Goal: Task Accomplishment & Management: Use online tool/utility

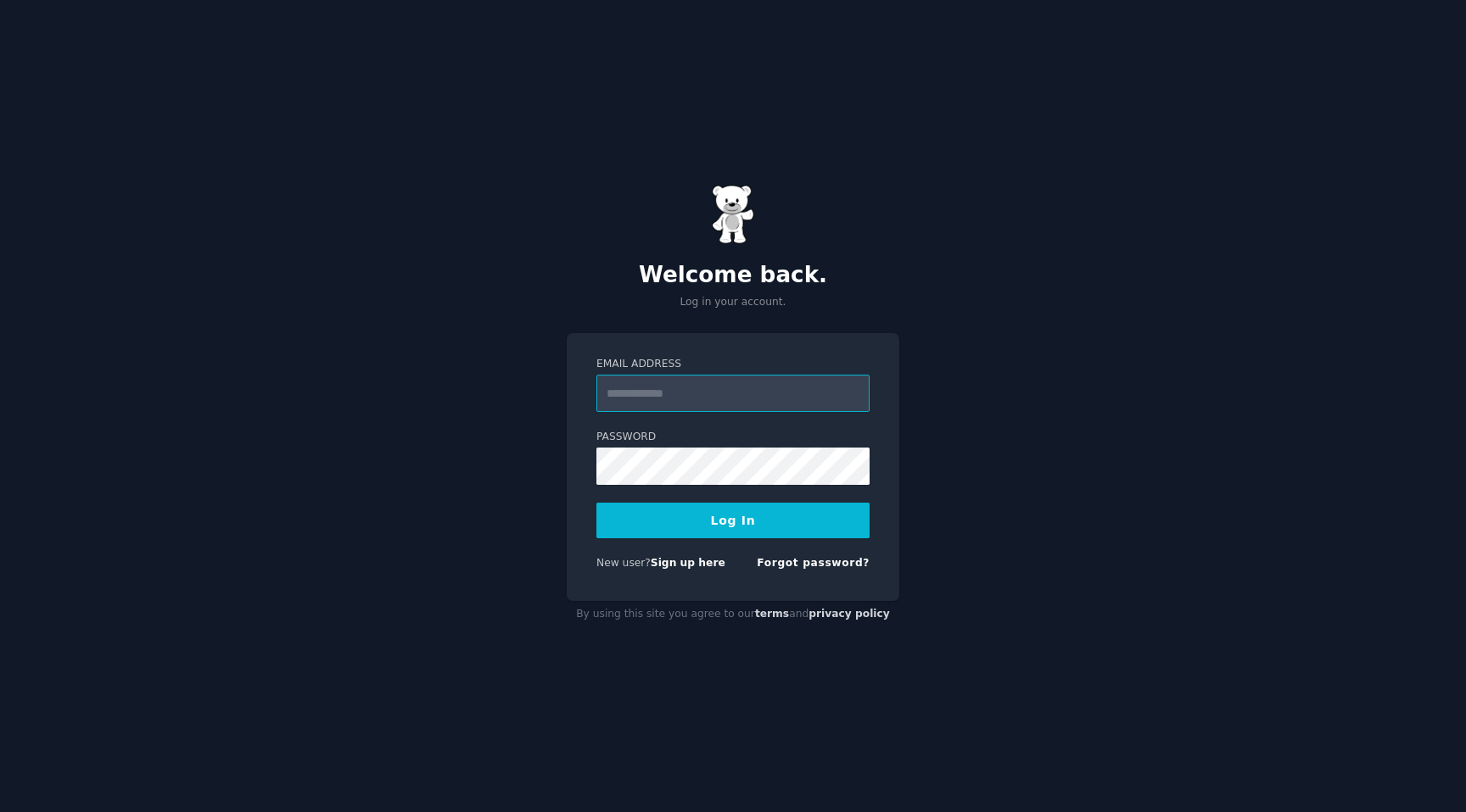
click at [663, 399] on input "Email Address" at bounding box center [733, 393] width 273 height 37
type input "**********"
click at [705, 517] on button "Log In" at bounding box center [733, 520] width 273 height 35
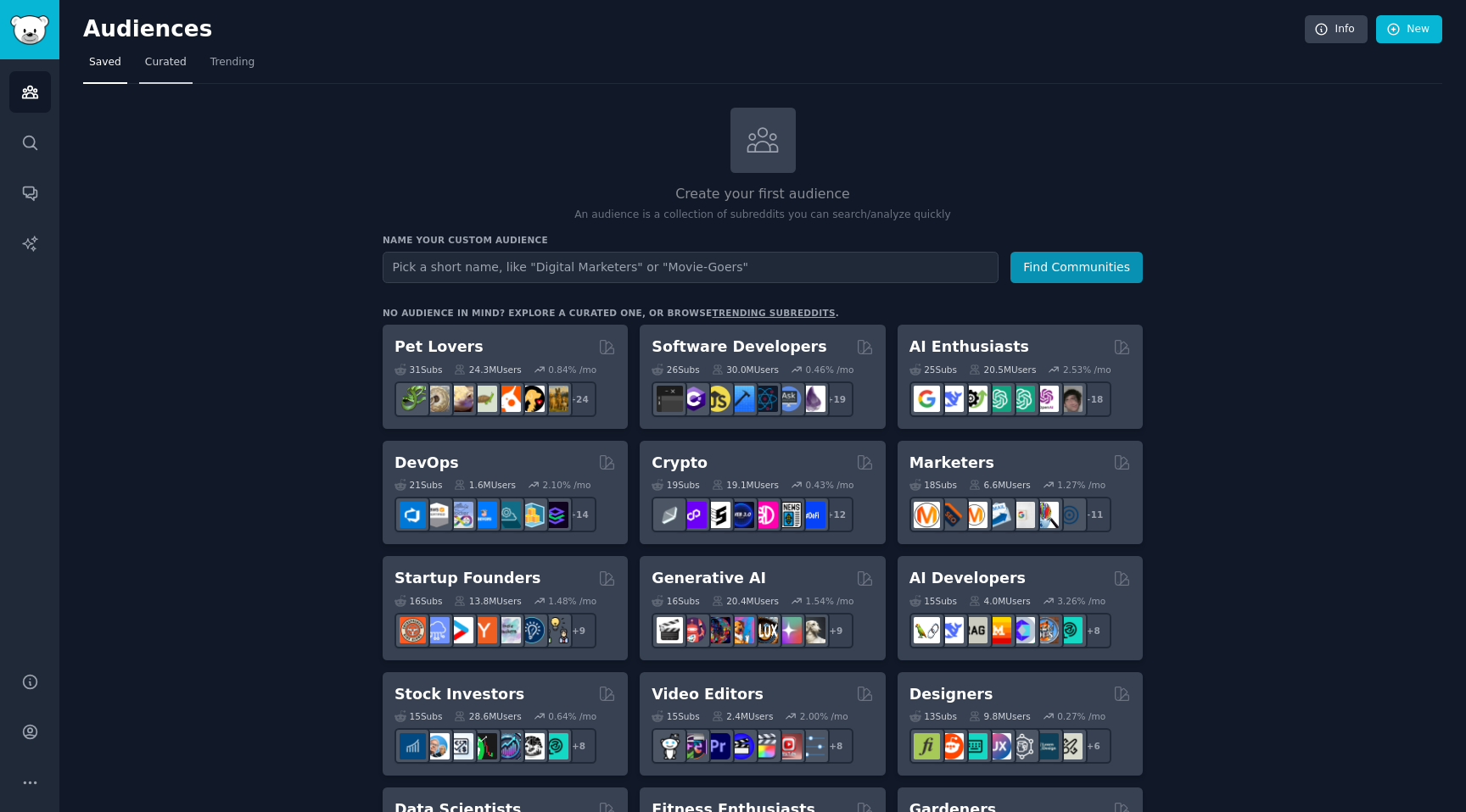
click at [162, 62] on span "Curated" at bounding box center [166, 63] width 42 height 15
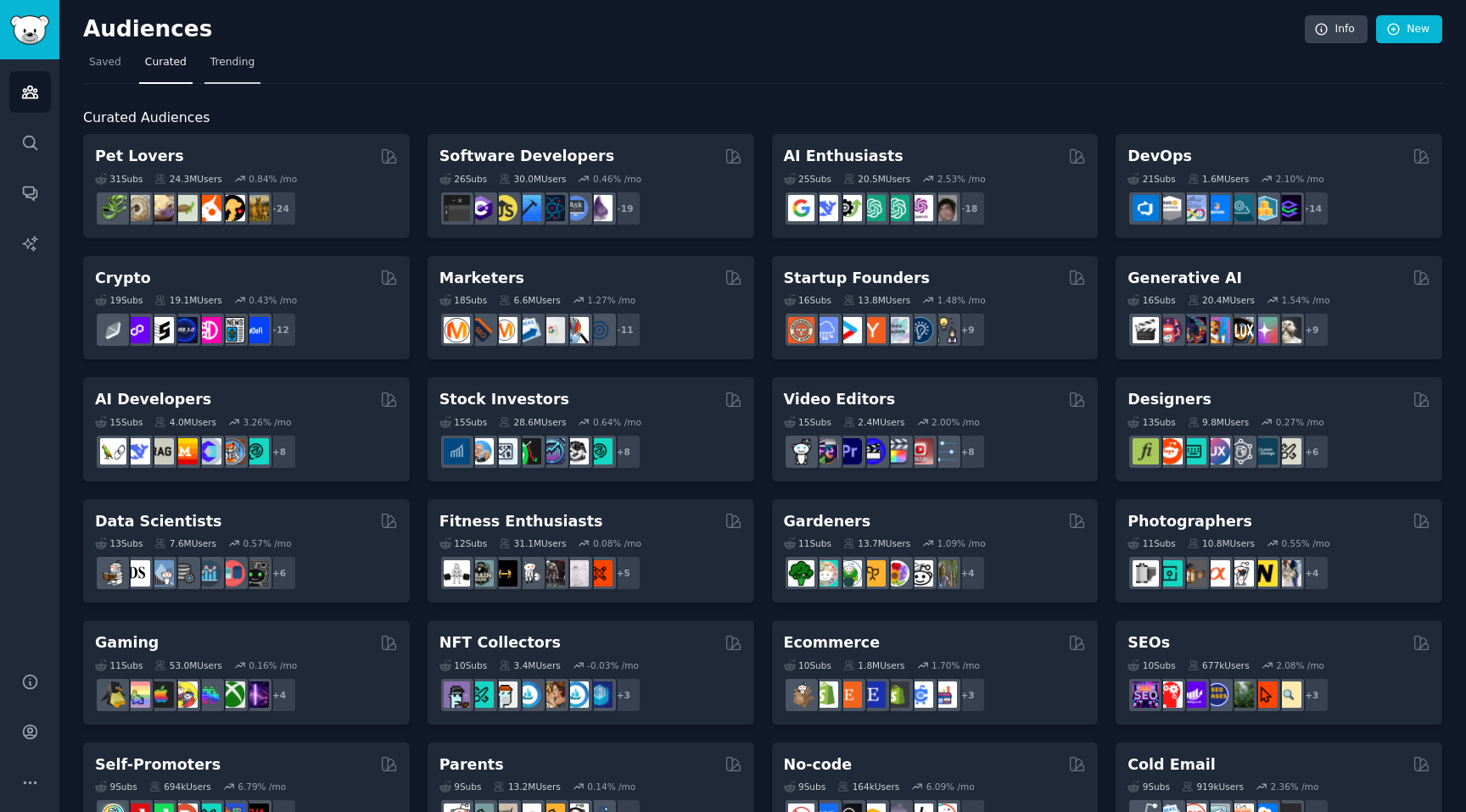
click at [244, 61] on span "Trending" at bounding box center [232, 63] width 44 height 15
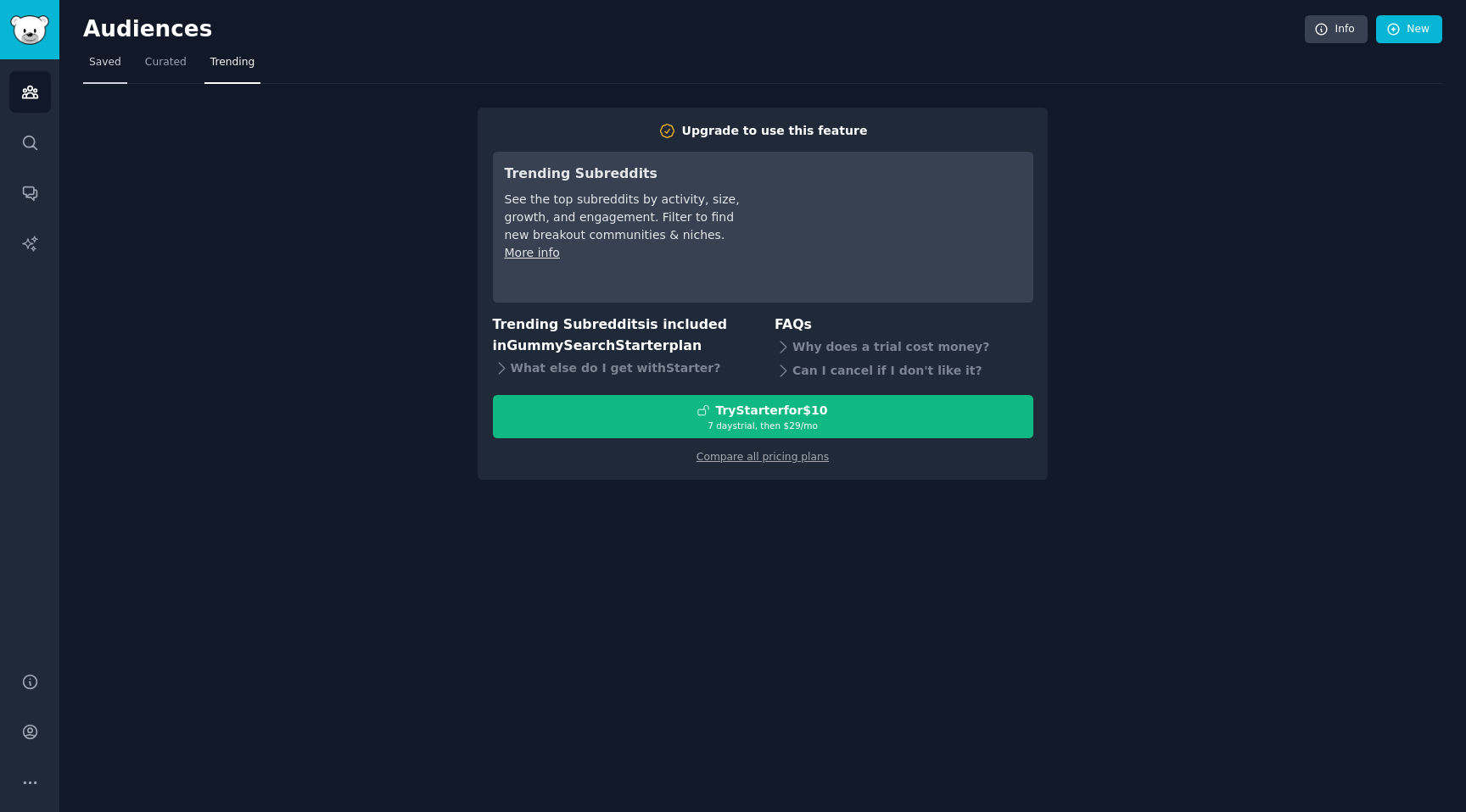
click at [96, 60] on span "Saved" at bounding box center [105, 63] width 33 height 15
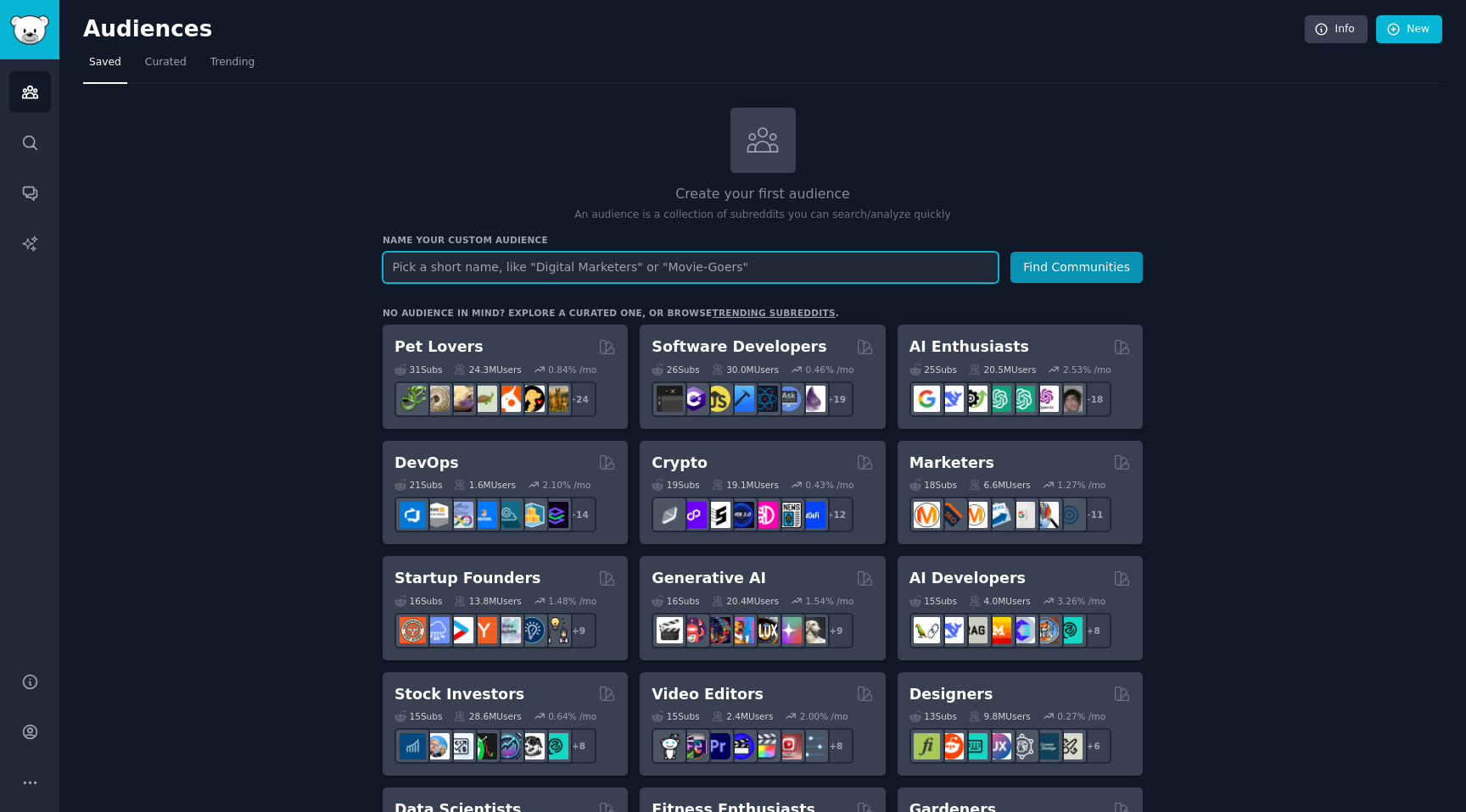
click at [495, 270] on input "text" at bounding box center [690, 267] width 616 height 32
click at [398, 262] on input "deck DIYers" at bounding box center [690, 267] width 616 height 32
type input "Deck DIYers"
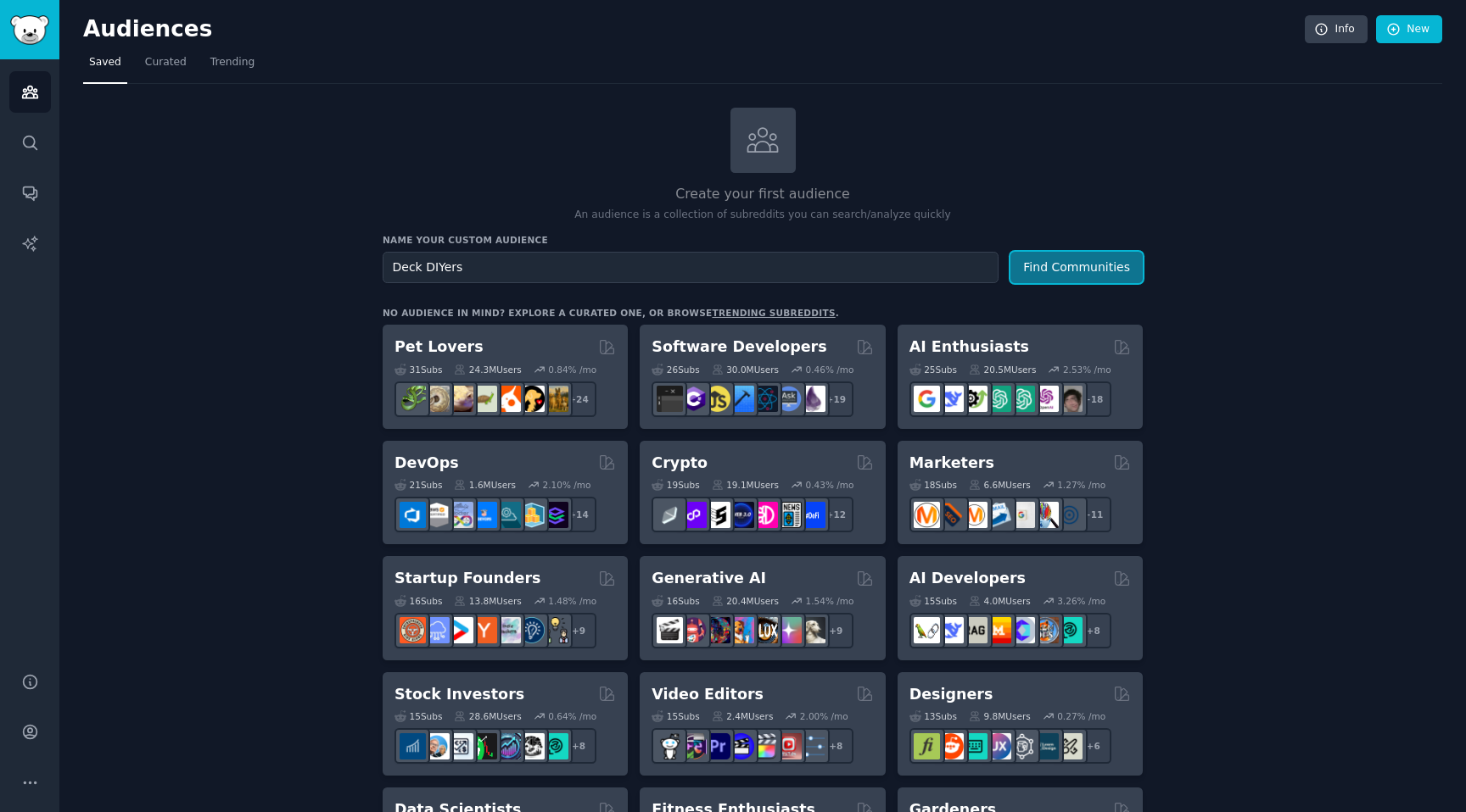
click at [1070, 263] on button "Find Communities" at bounding box center [1076, 267] width 132 height 32
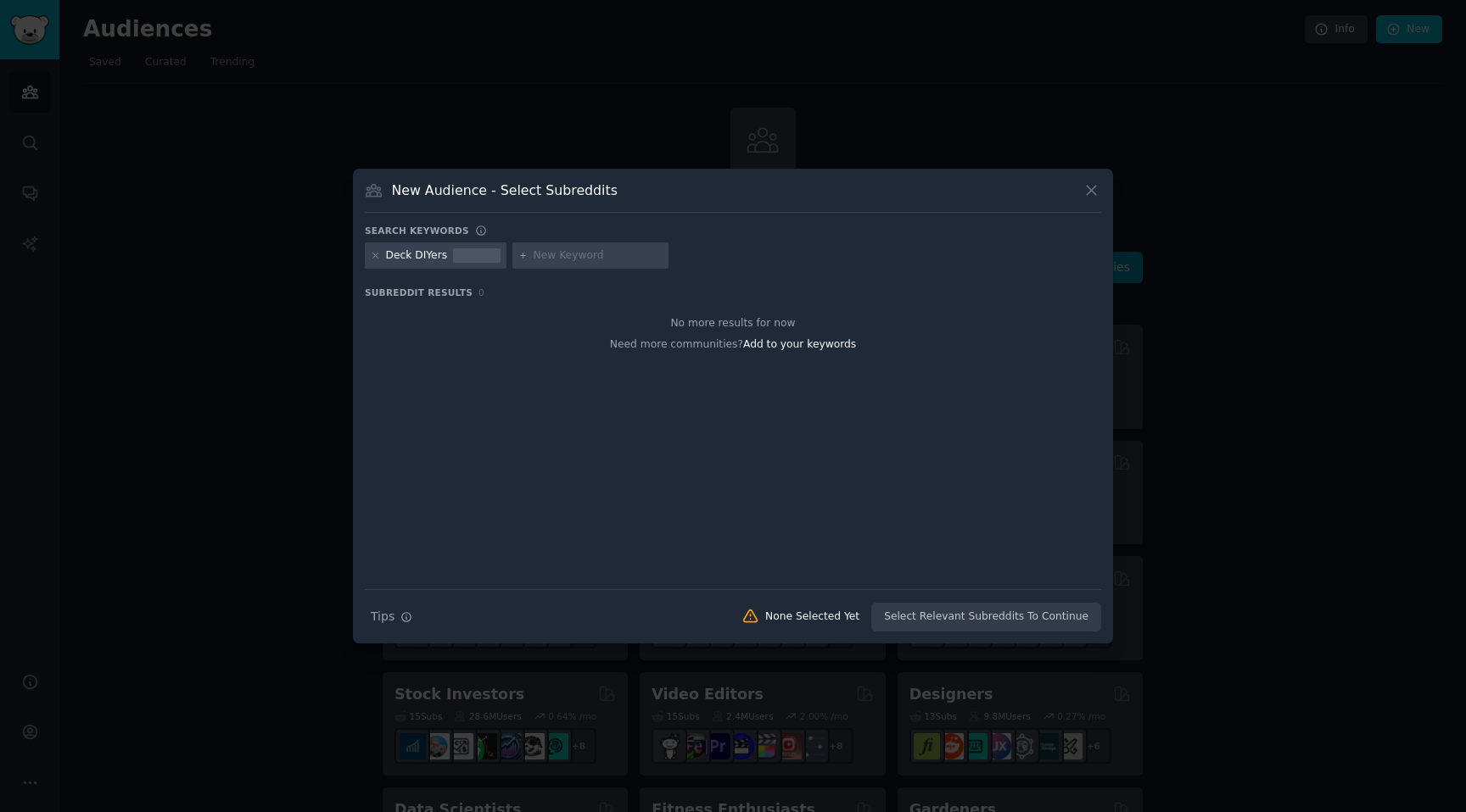
click at [540, 256] on input "text" at bounding box center [598, 256] width 129 height 15
type input "decks"
drag, startPoint x: 567, startPoint y: 256, endPoint x: 525, endPoint y: 256, distance: 42.0
click at [525, 256] on div "decks" at bounding box center [590, 256] width 156 height 27
type input "composite decking"
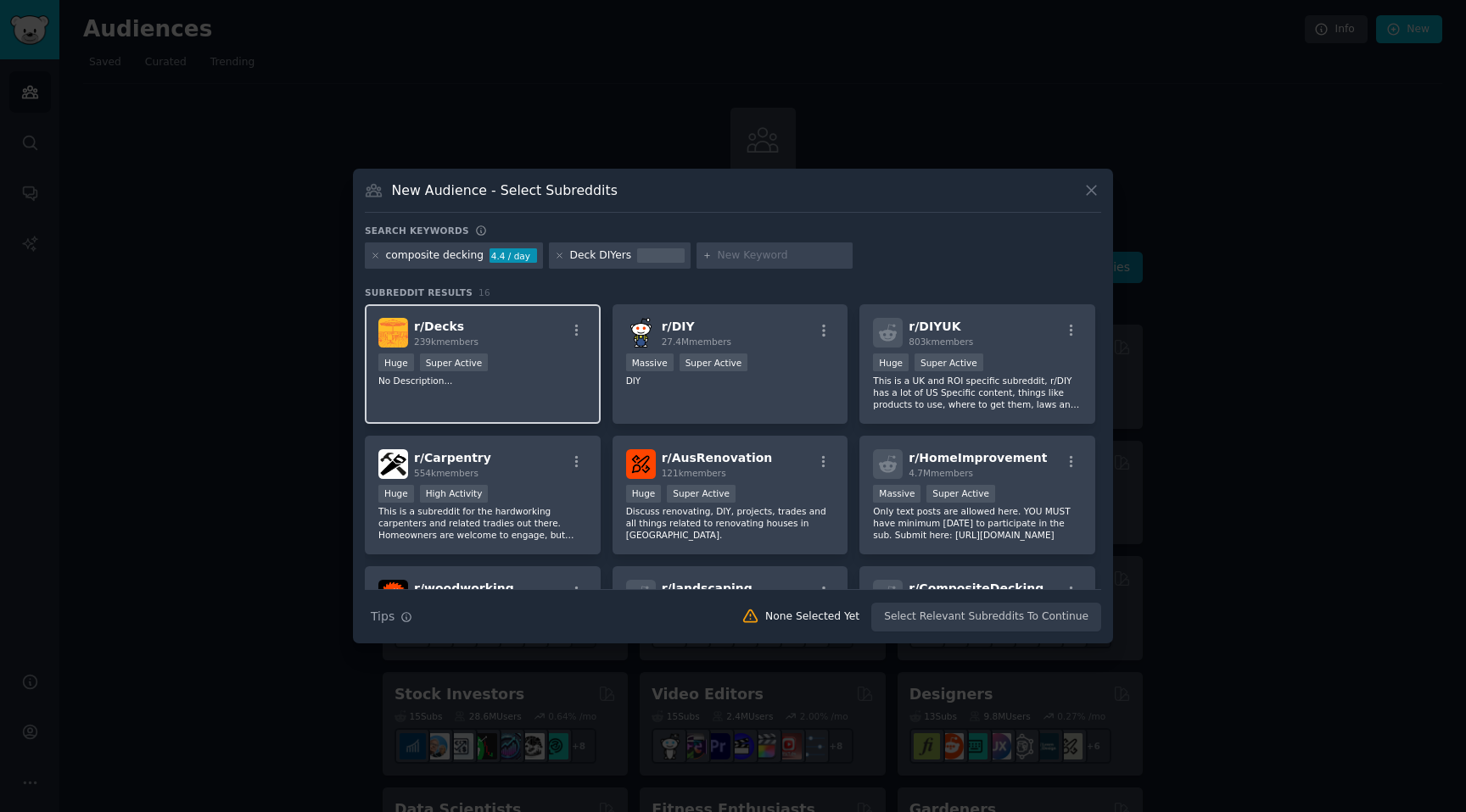
click at [501, 322] on div "r/ Decks 239k members" at bounding box center [482, 333] width 209 height 30
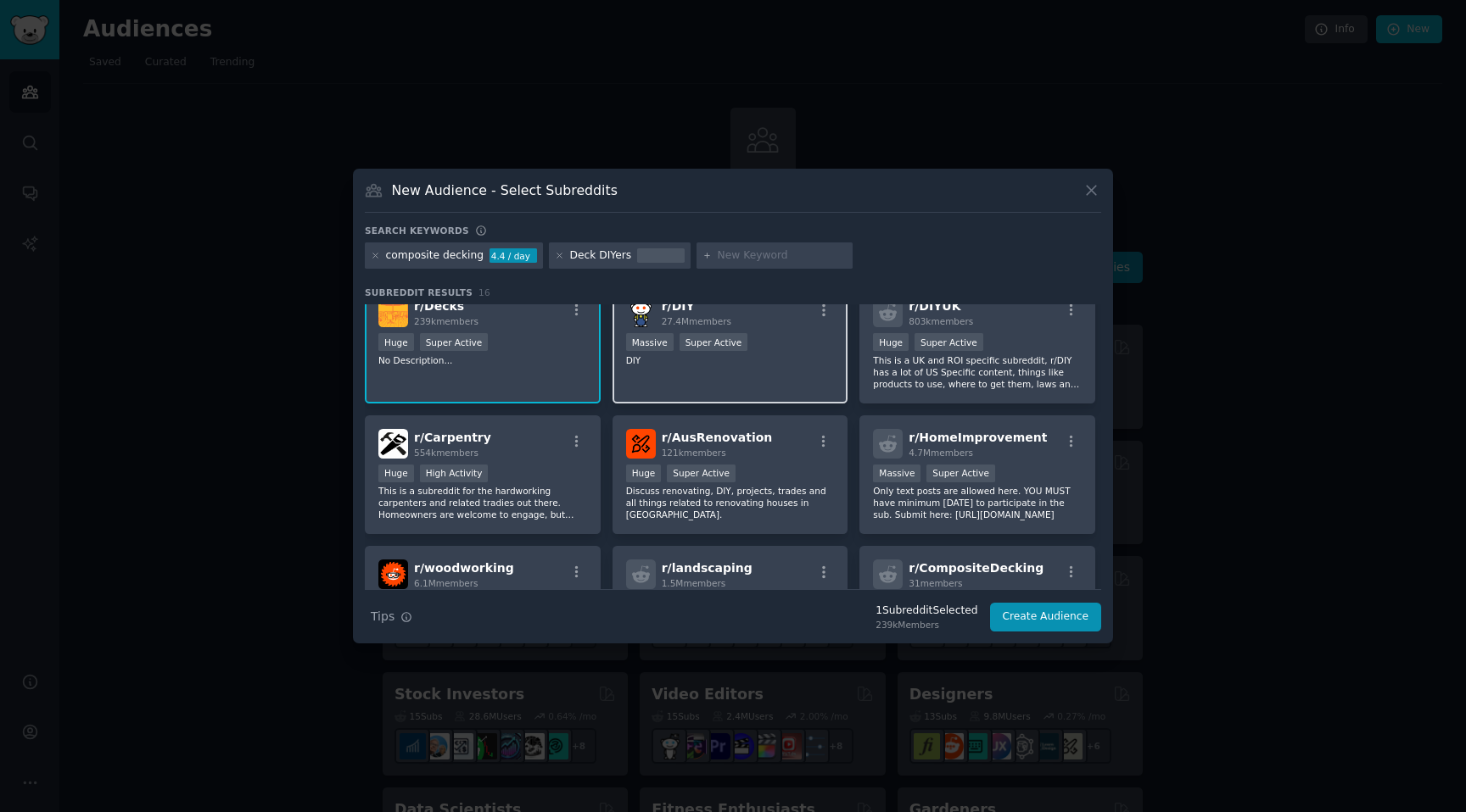
scroll to position [53, 0]
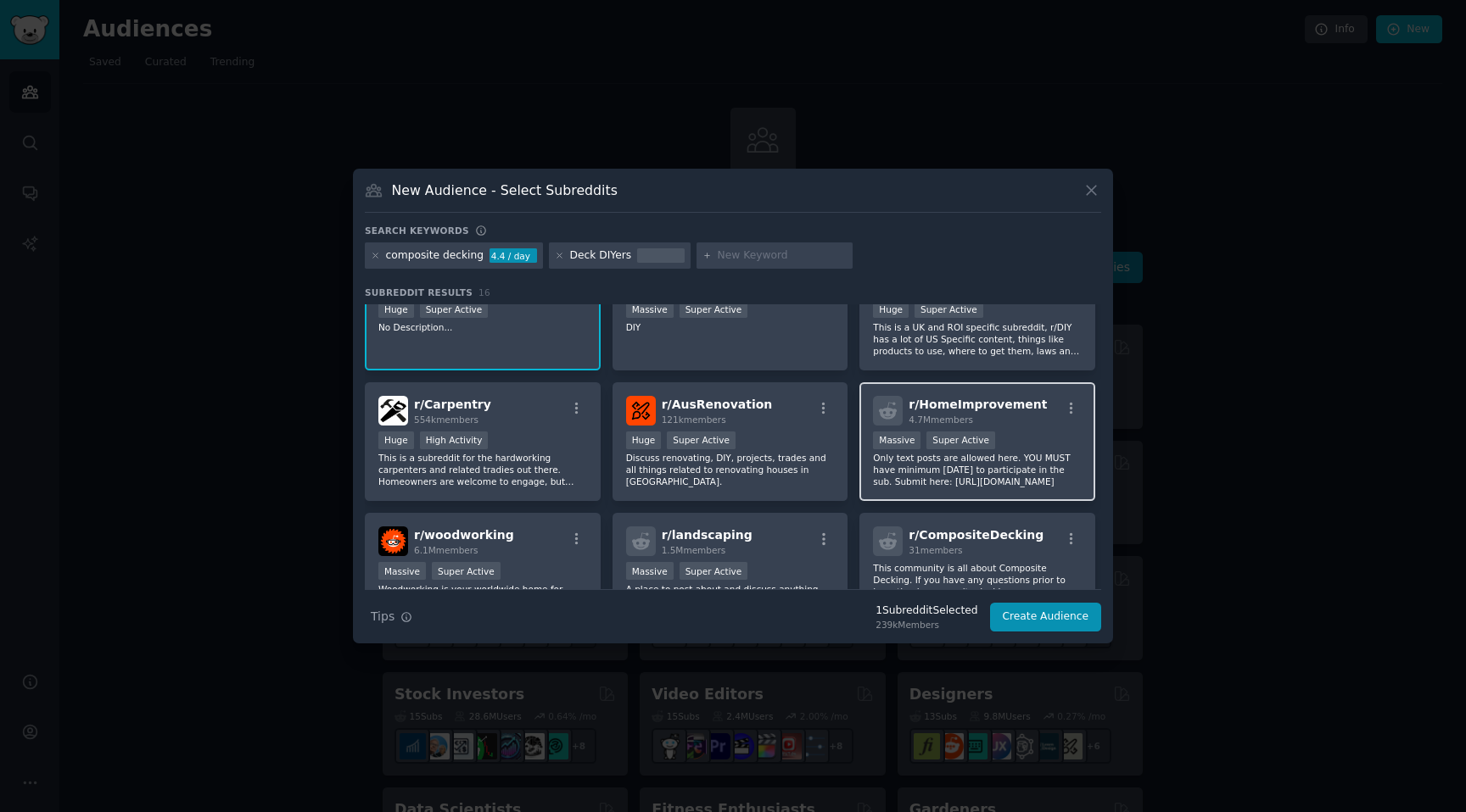
click at [1033, 401] on div "r/ HomeImprovement 4.7M members" at bounding box center [977, 411] width 209 height 30
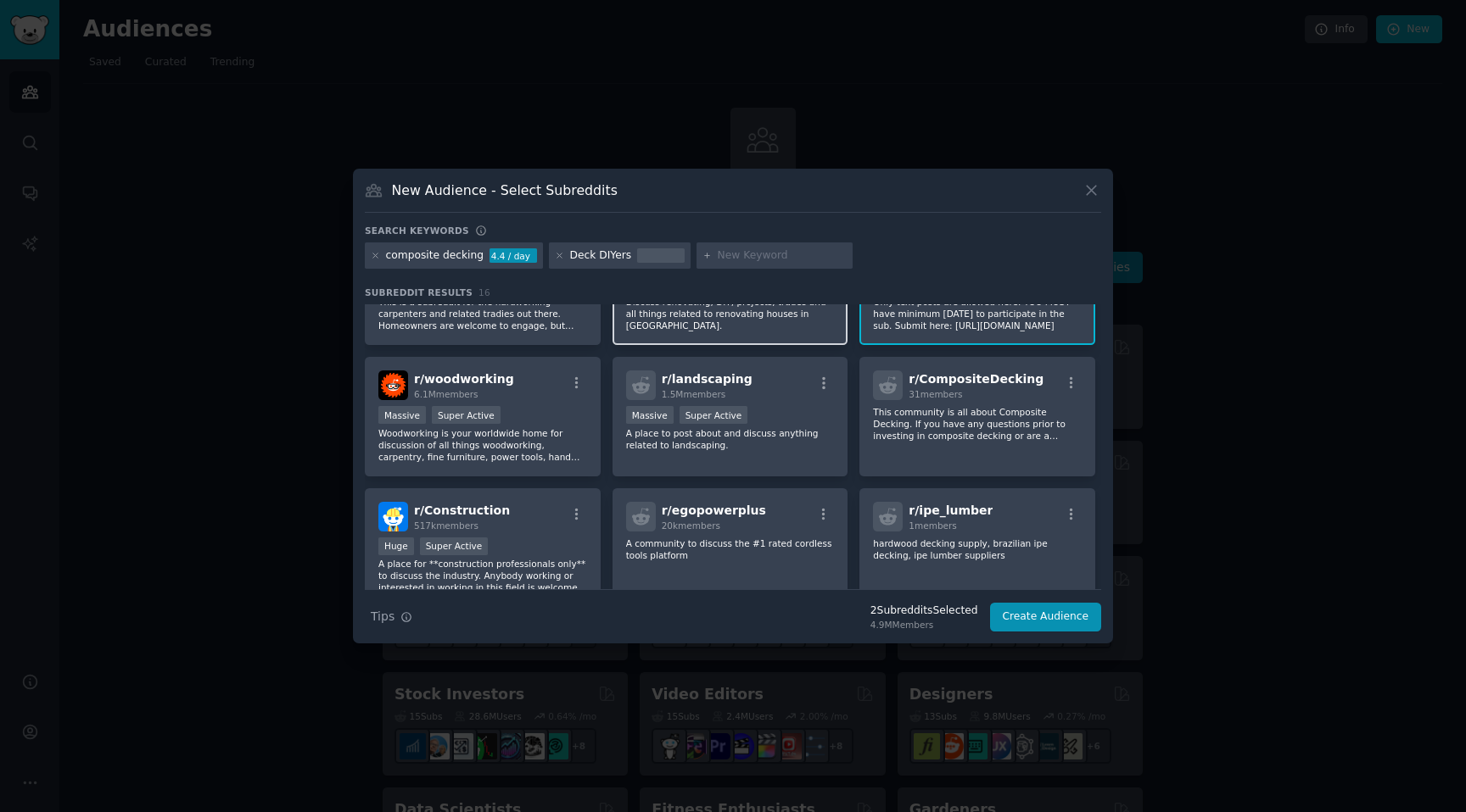
scroll to position [214, 0]
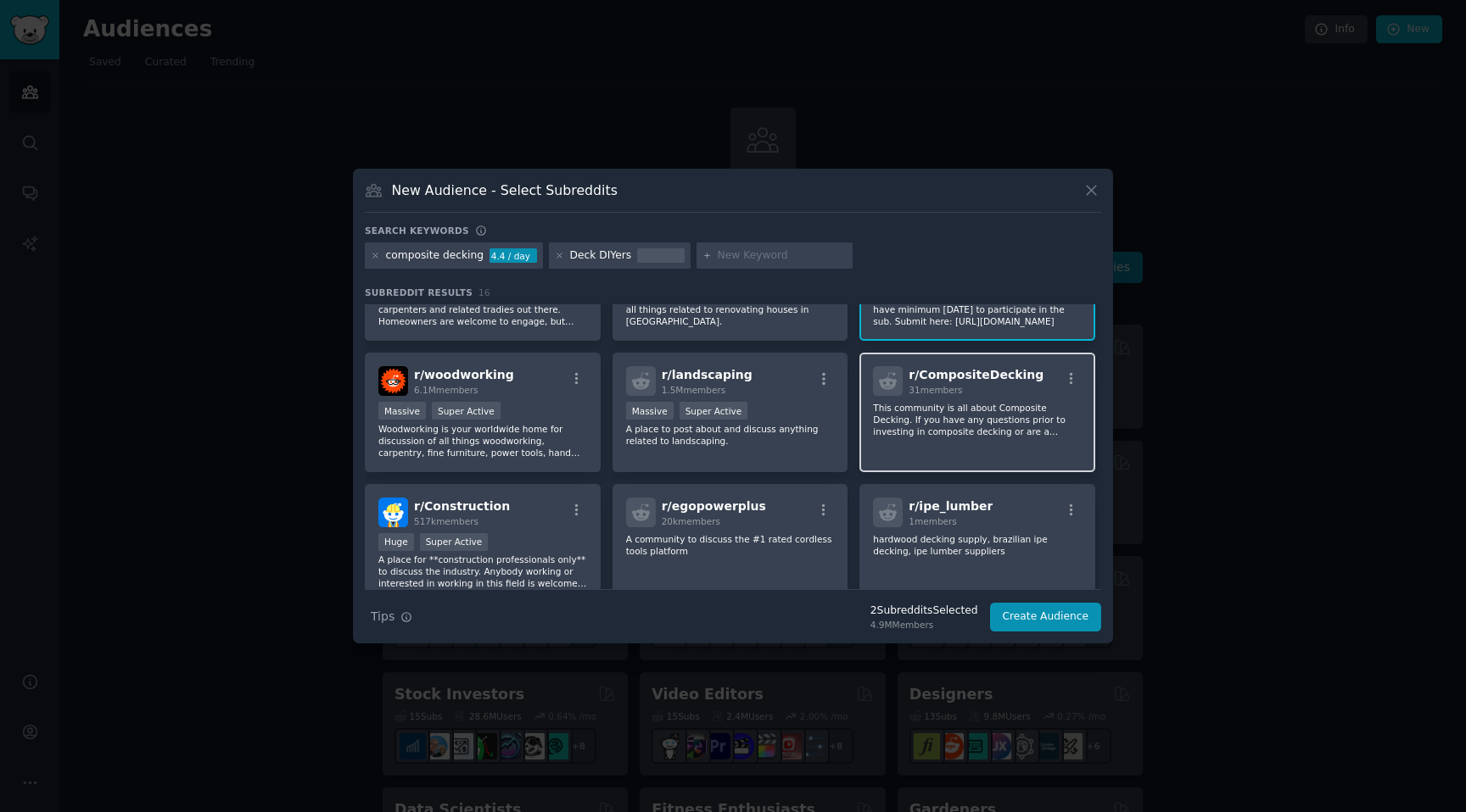
click at [982, 387] on div "31 members" at bounding box center [976, 390] width 135 height 12
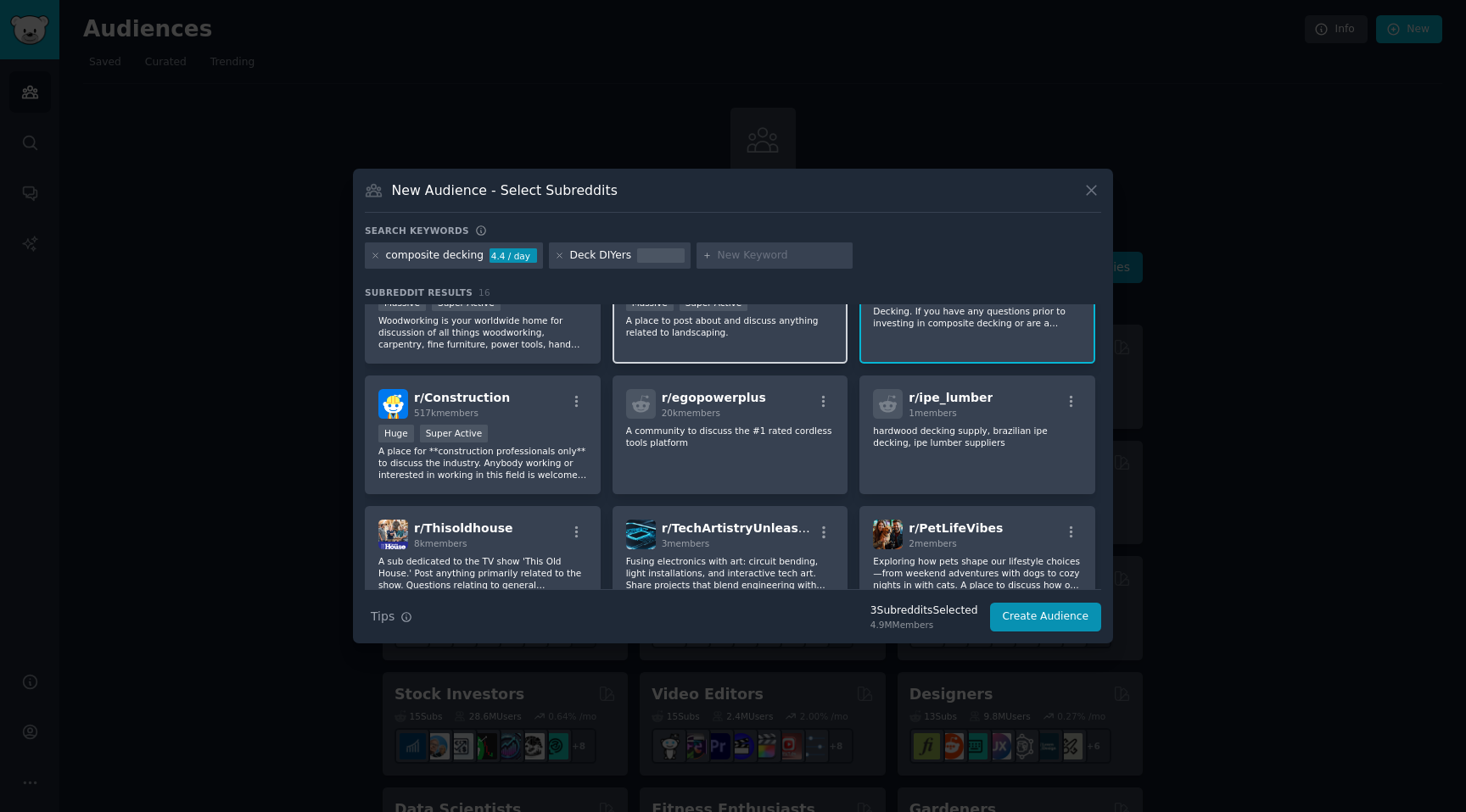
scroll to position [323, 0]
click at [538, 393] on div "r/ Construction 517k members" at bounding box center [482, 403] width 209 height 30
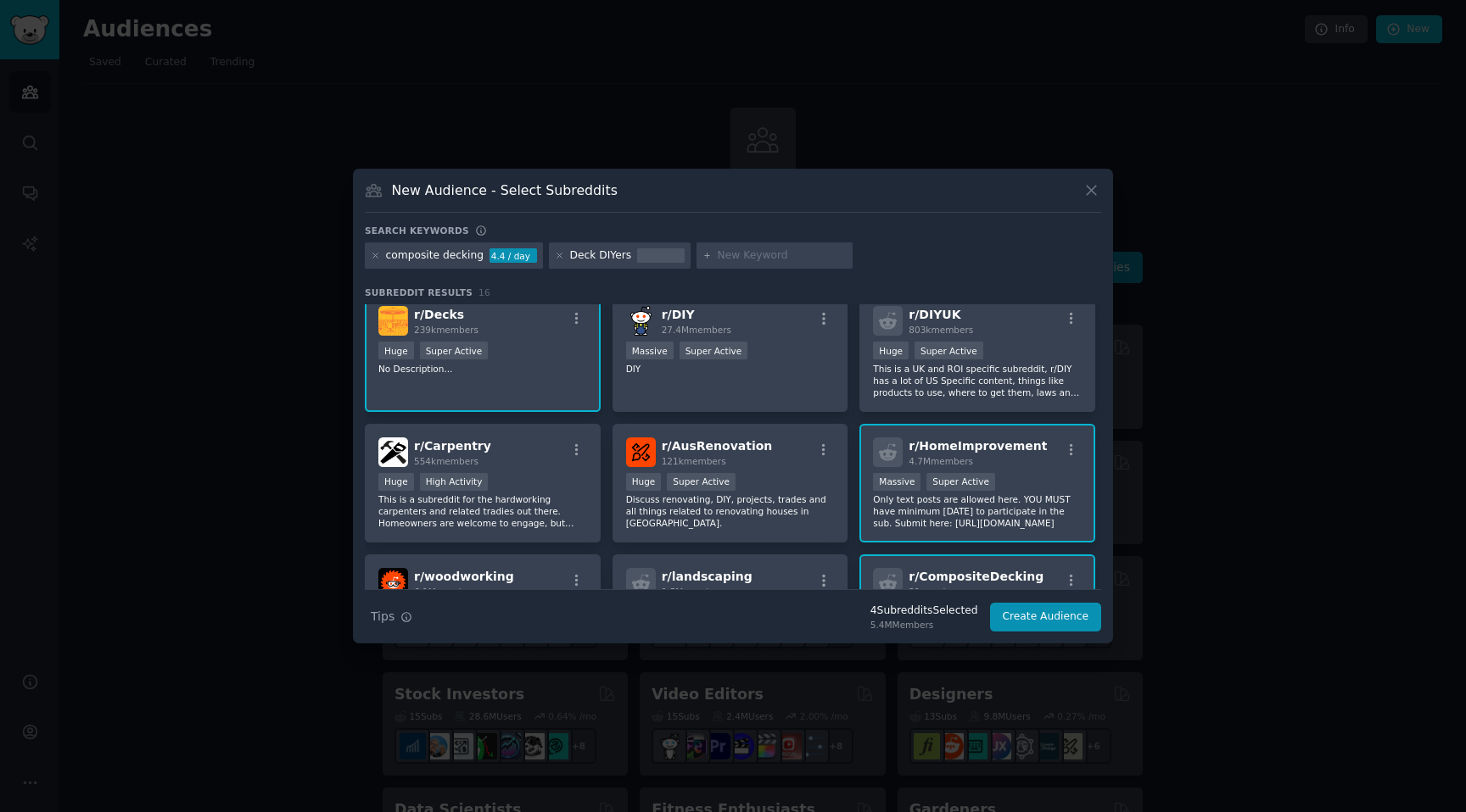
scroll to position [0, 0]
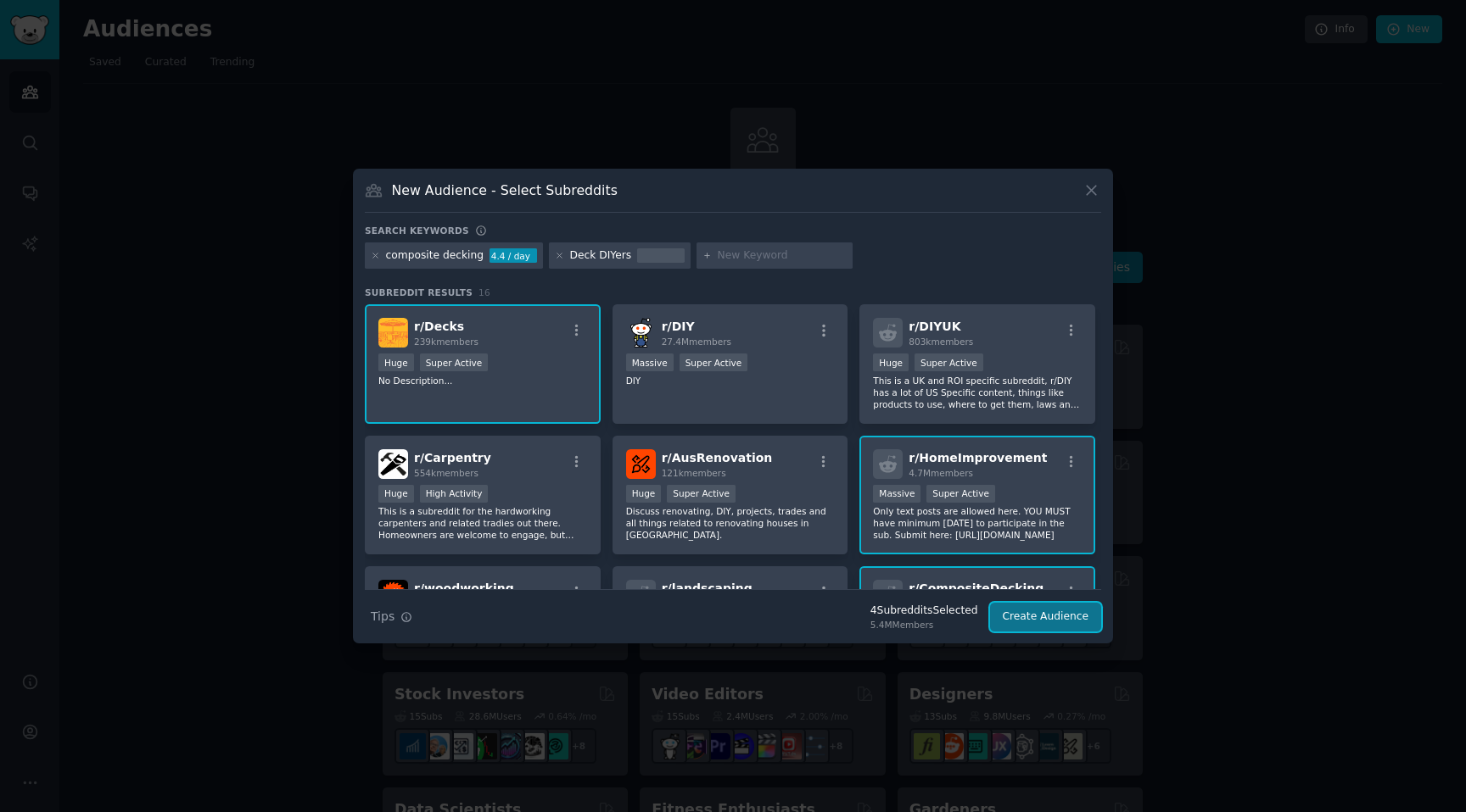
click at [1027, 621] on button "Create Audience" at bounding box center [1046, 617] width 112 height 29
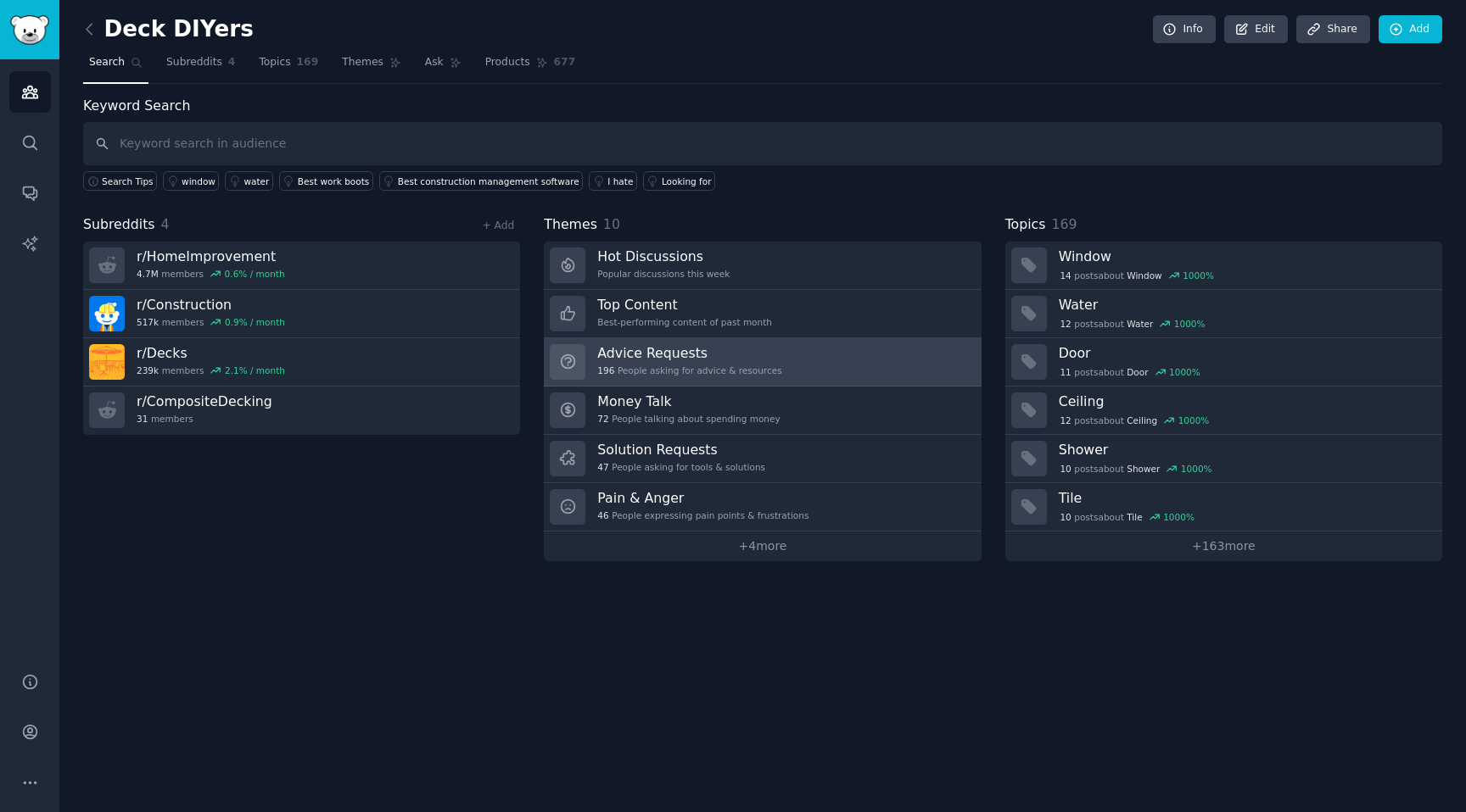
click at [716, 366] on div "196 People asking for advice & resources" at bounding box center [689, 370] width 184 height 12
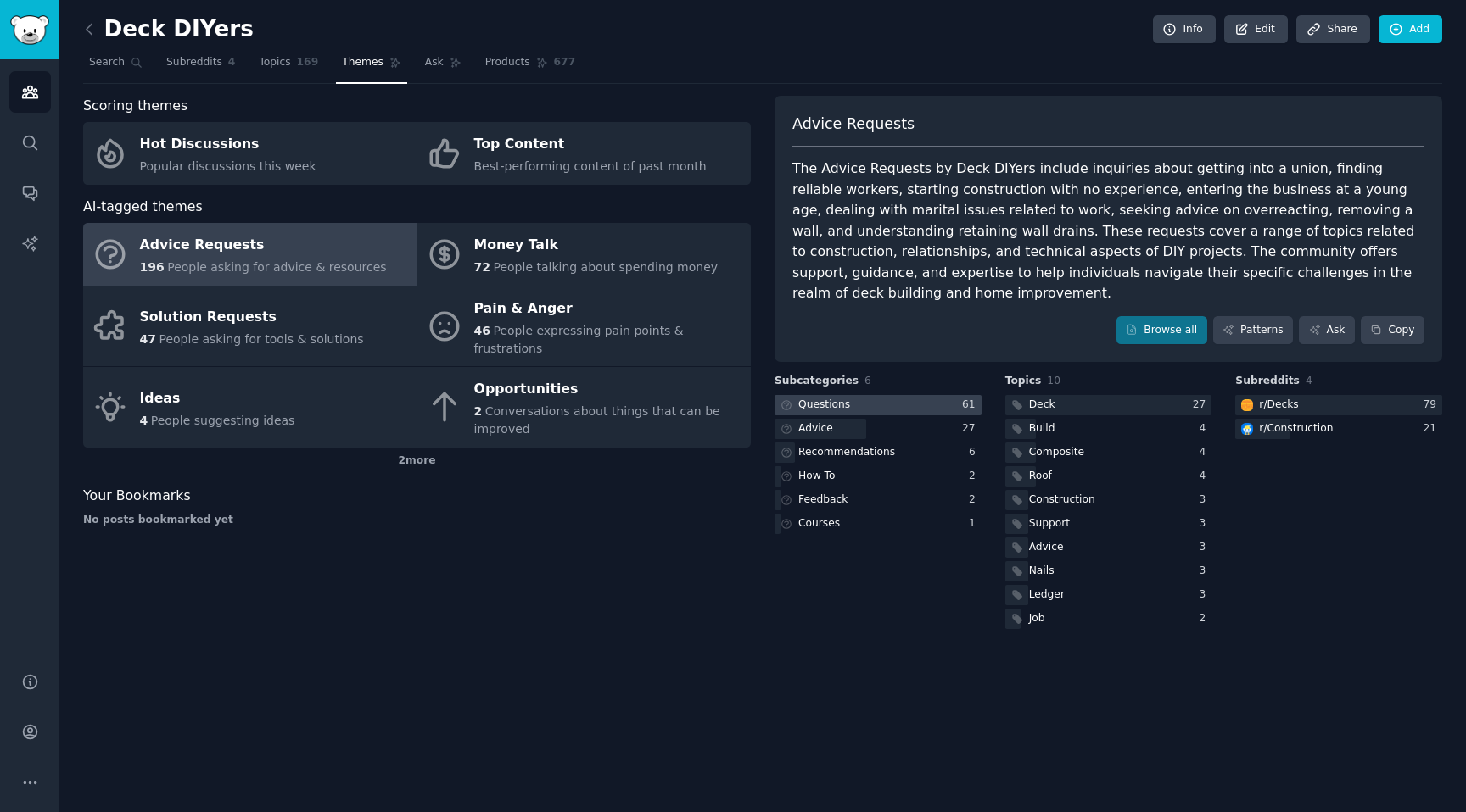
click at [862, 395] on div at bounding box center [878, 405] width 207 height 21
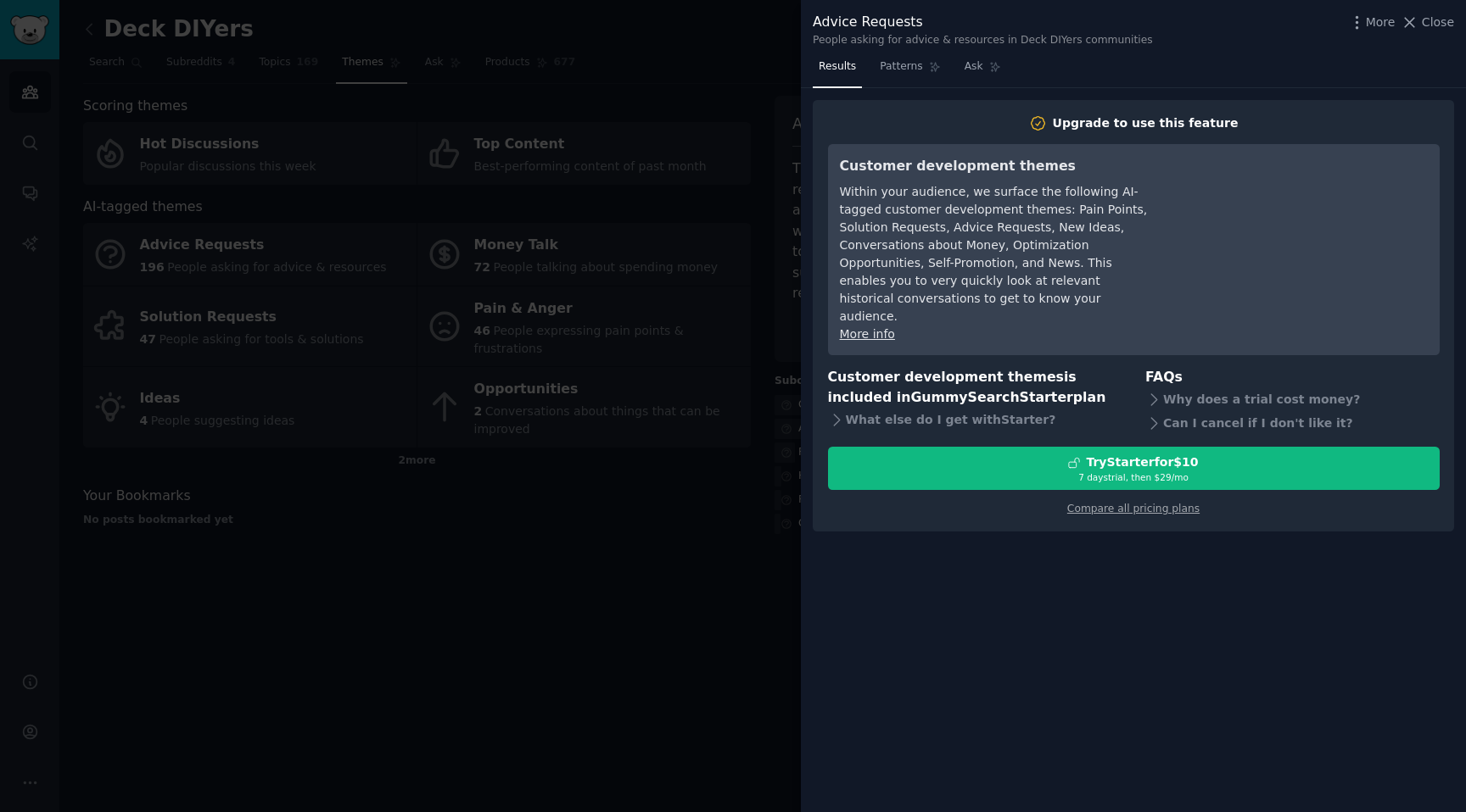
click at [723, 38] on div at bounding box center [733, 406] width 1466 height 812
